Goal: Task Accomplishment & Management: Use online tool/utility

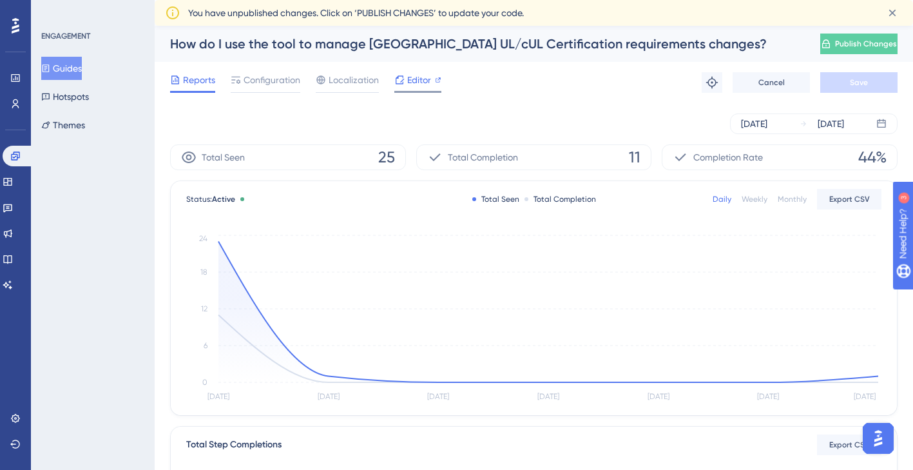
click at [411, 82] on span "Editor" at bounding box center [419, 79] width 24 height 15
click at [75, 73] on button "Guides" at bounding box center [61, 68] width 41 height 23
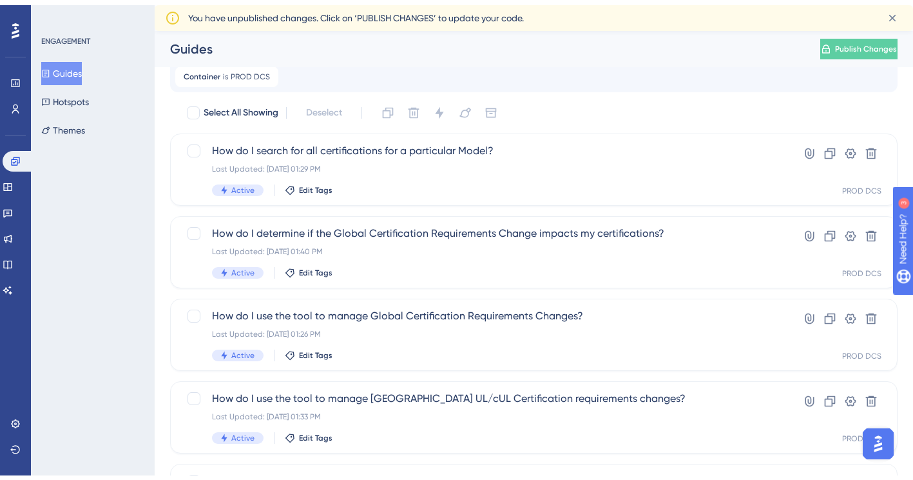
scroll to position [64, 0]
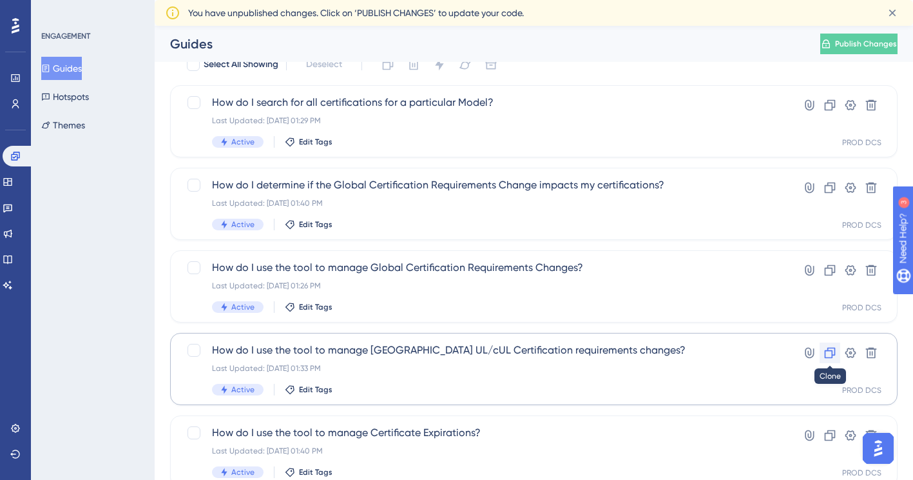
click at [832, 347] on icon at bounding box center [830, 352] width 11 height 11
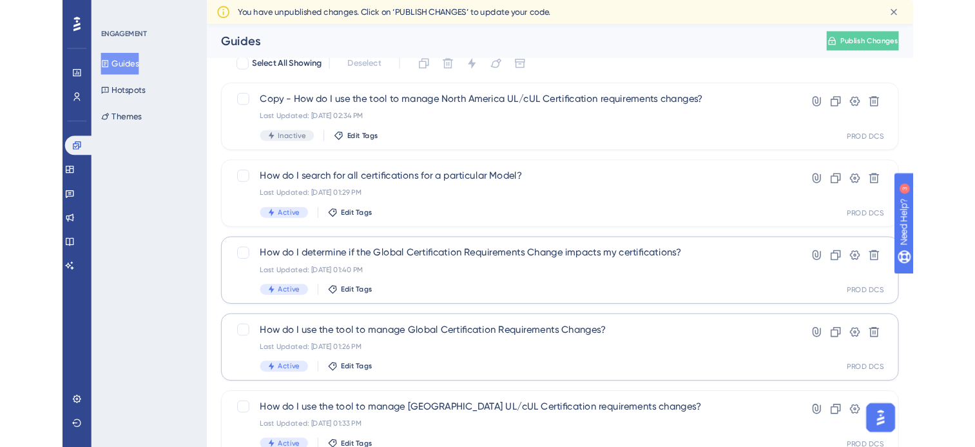
scroll to position [0, 0]
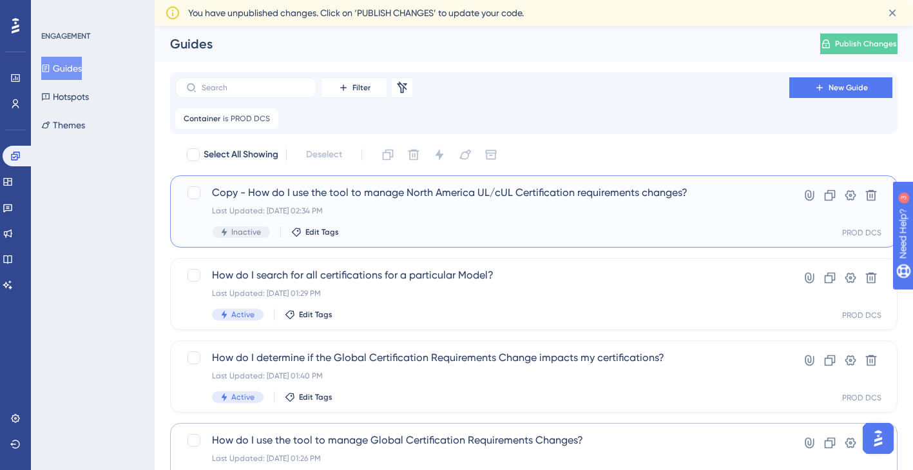
click at [394, 202] on div "Copy - How do I use the tool to manage North America UL/cUL Certification requi…" at bounding box center [482, 211] width 541 height 53
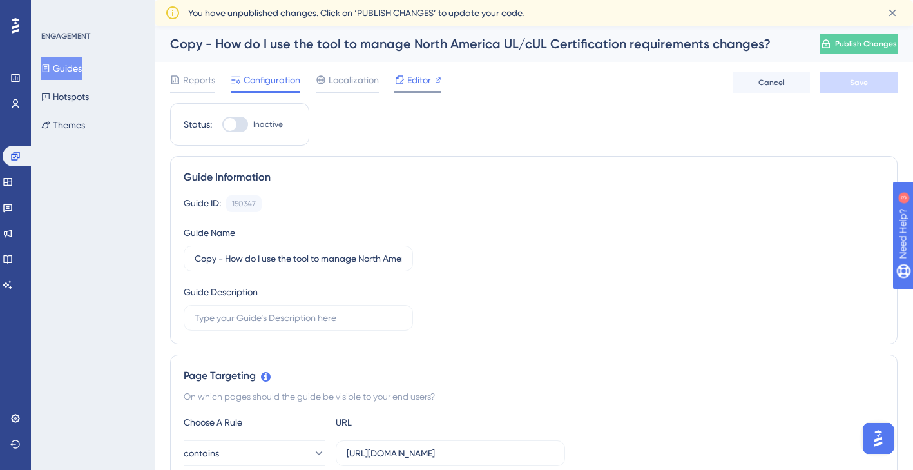
click at [413, 78] on span "Editor" at bounding box center [419, 79] width 24 height 15
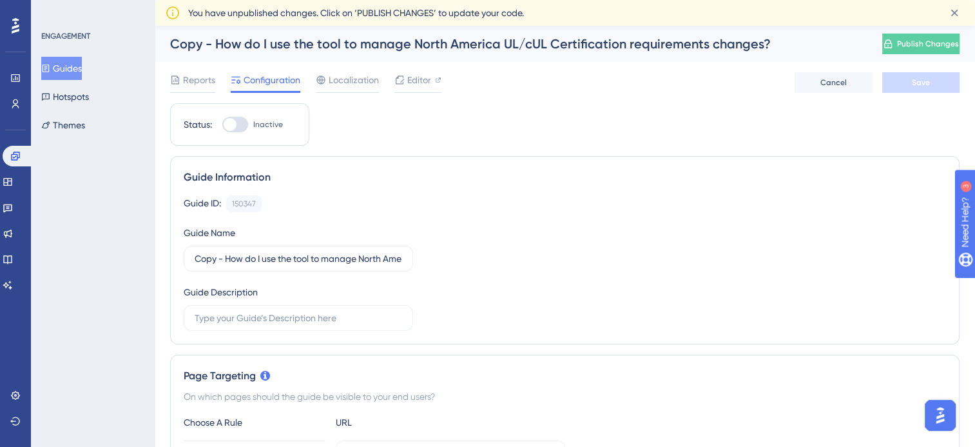
click at [68, 66] on button "Guides" at bounding box center [61, 68] width 41 height 23
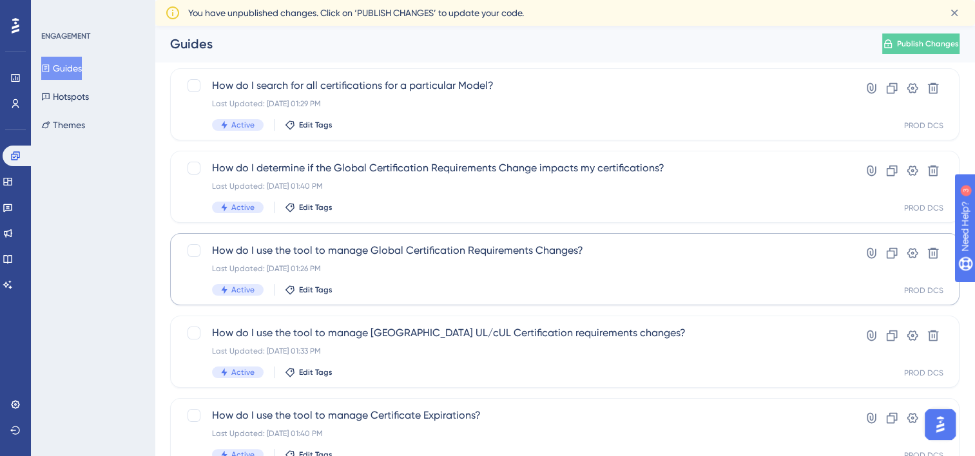
scroll to position [193, 0]
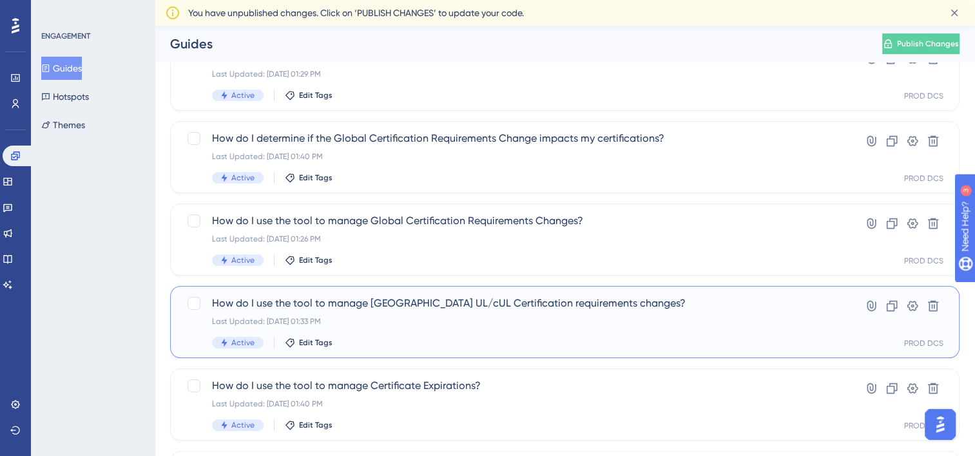
click at [405, 307] on span "How do I use the tool to manage [GEOGRAPHIC_DATA] UL/cUL Certification requirem…" at bounding box center [513, 303] width 603 height 15
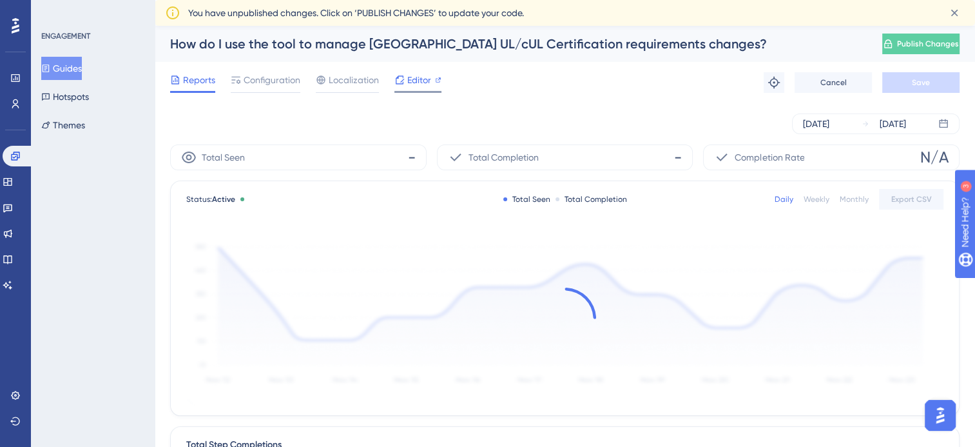
click at [413, 84] on span "Editor" at bounding box center [419, 79] width 24 height 15
click at [433, 77] on div "Editor" at bounding box center [418, 79] width 47 height 15
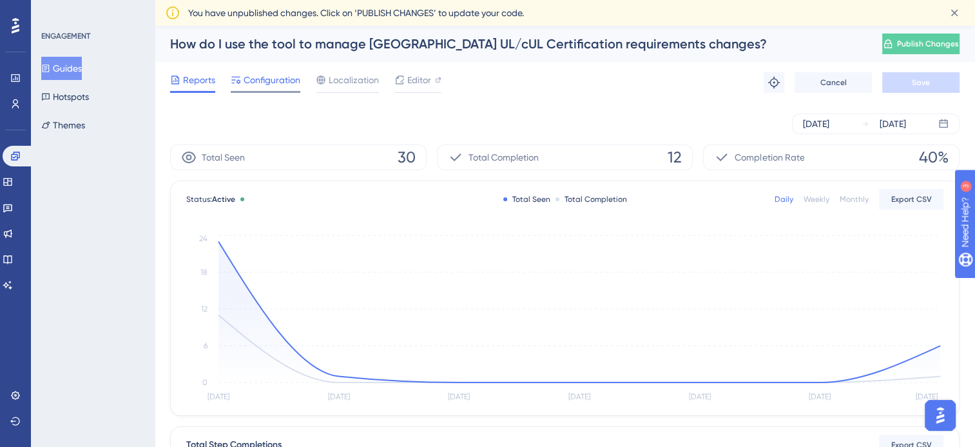
click at [268, 90] on div "Configuration" at bounding box center [266, 82] width 70 height 21
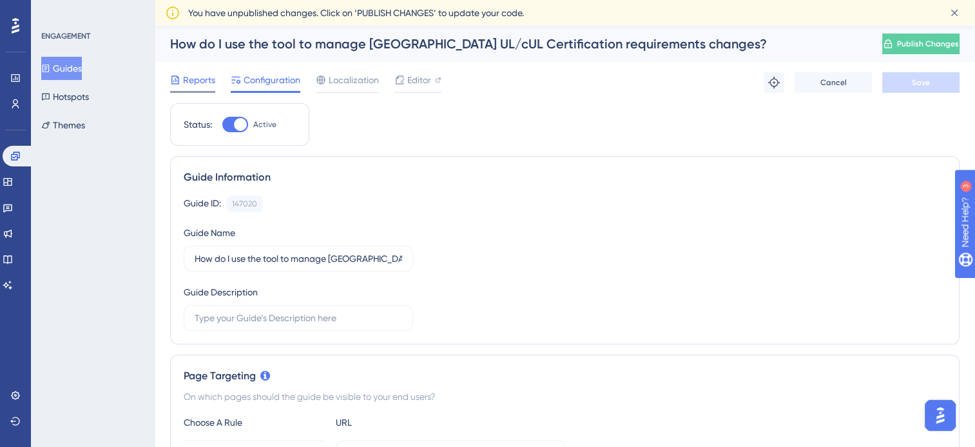
click at [211, 80] on span "Reports" at bounding box center [199, 79] width 32 height 15
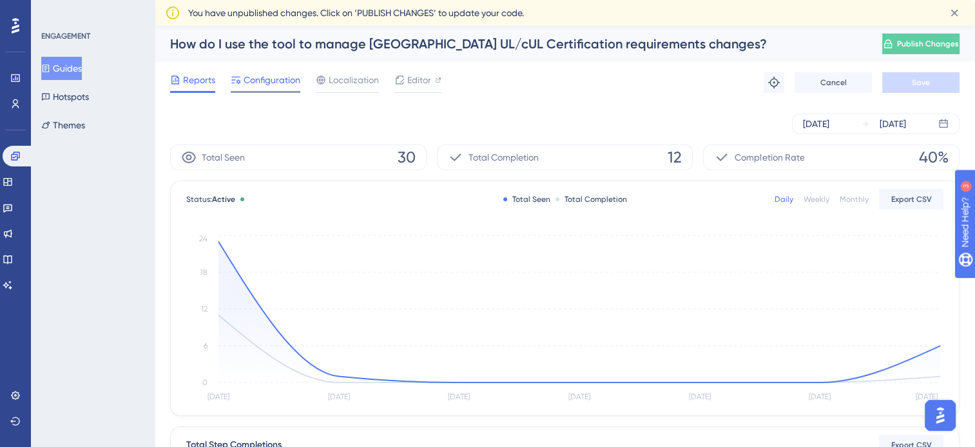
click at [263, 77] on span "Configuration" at bounding box center [272, 79] width 57 height 15
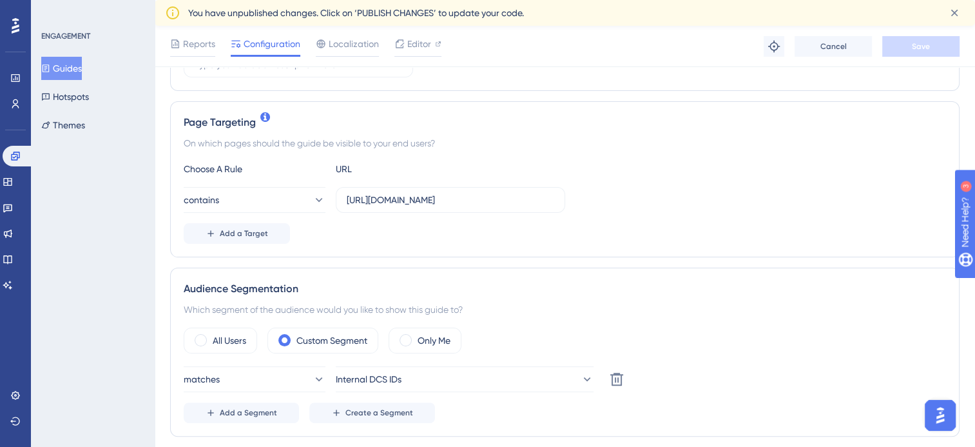
scroll to position [258, 0]
click at [66, 97] on button "Hotspots" at bounding box center [65, 96] width 48 height 23
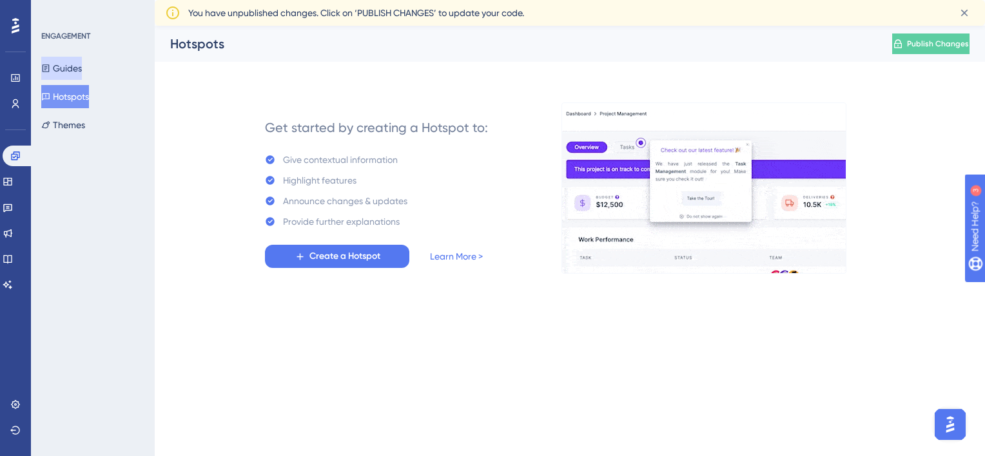
click at [80, 73] on button "Guides" at bounding box center [61, 68] width 41 height 23
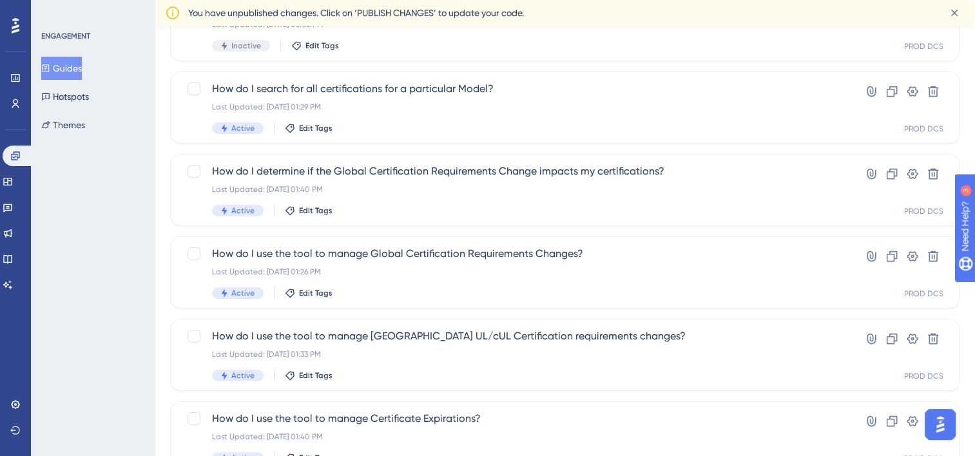
scroll to position [193, 0]
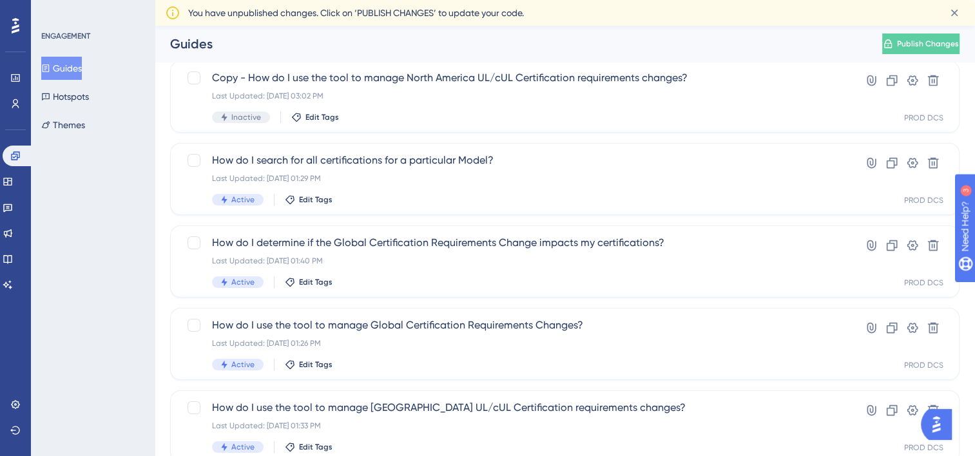
scroll to position [193, 0]
